Goal: Information Seeking & Learning: Learn about a topic

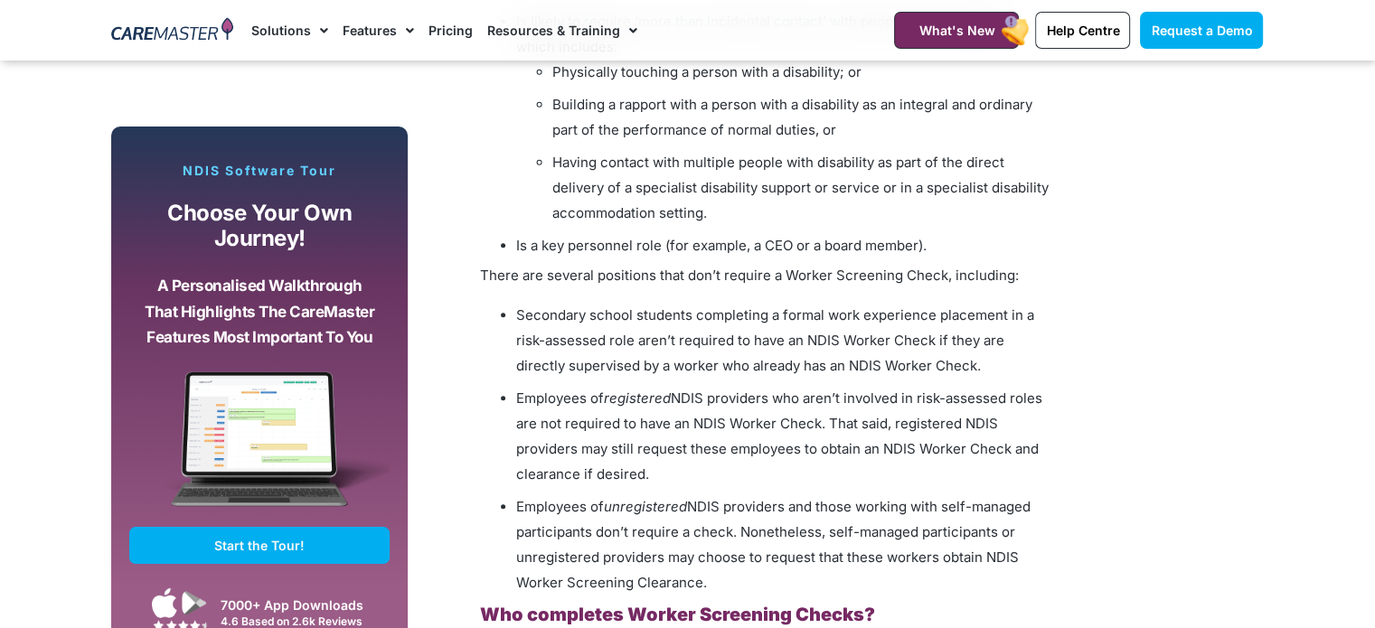
scroll to position [1718, 0]
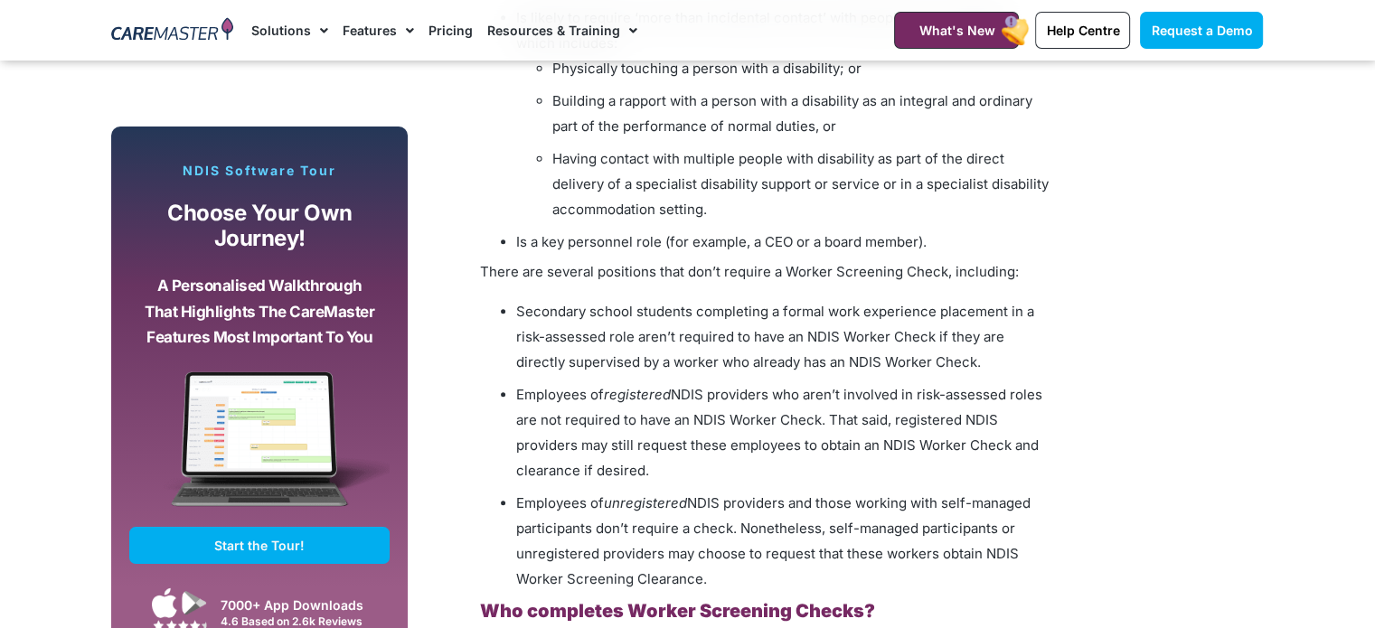
click at [452, 29] on link "Pricing" at bounding box center [451, 30] width 44 height 61
